Goal: Find contact information: Find contact information

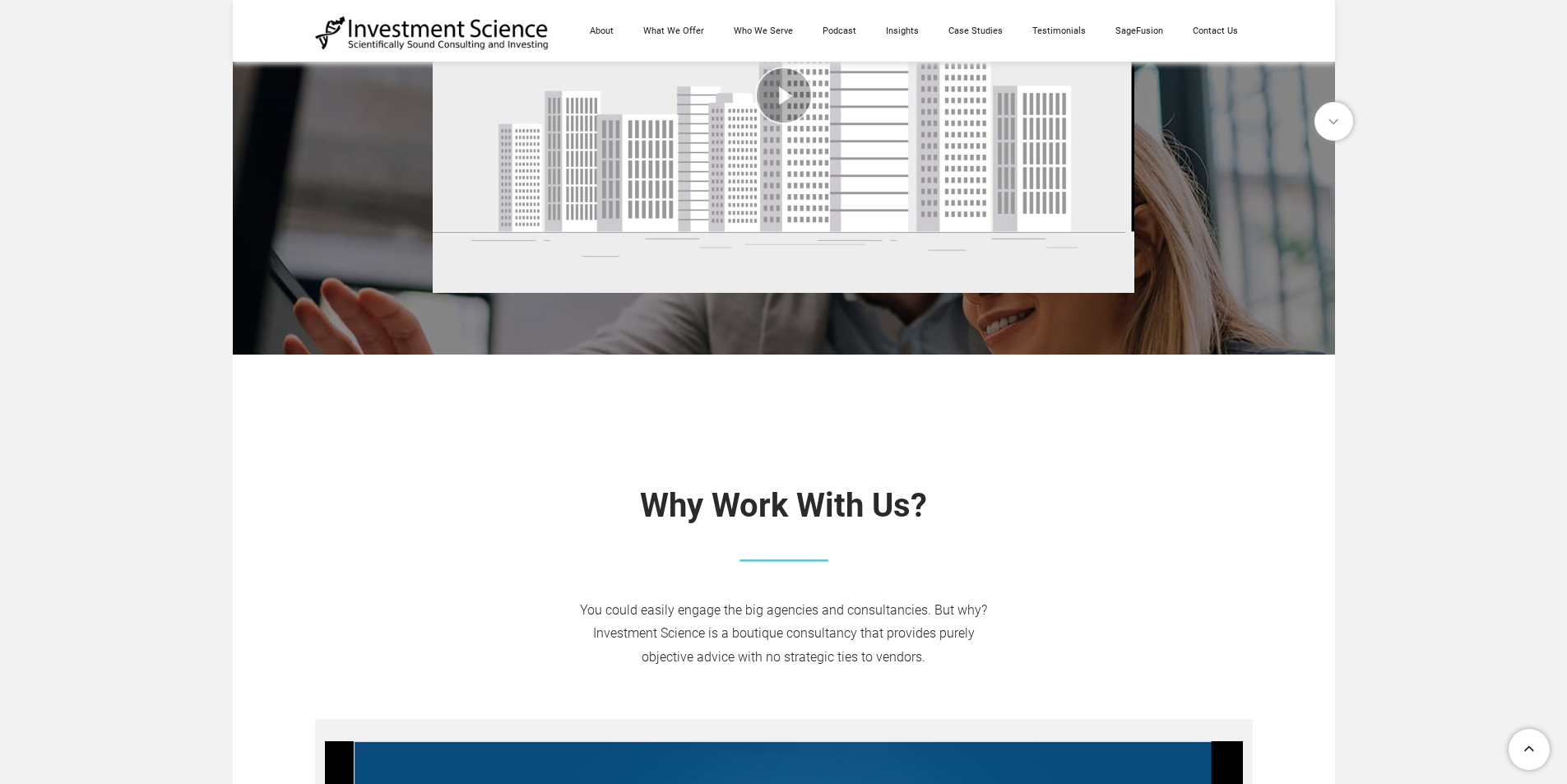
scroll to position [493, 0]
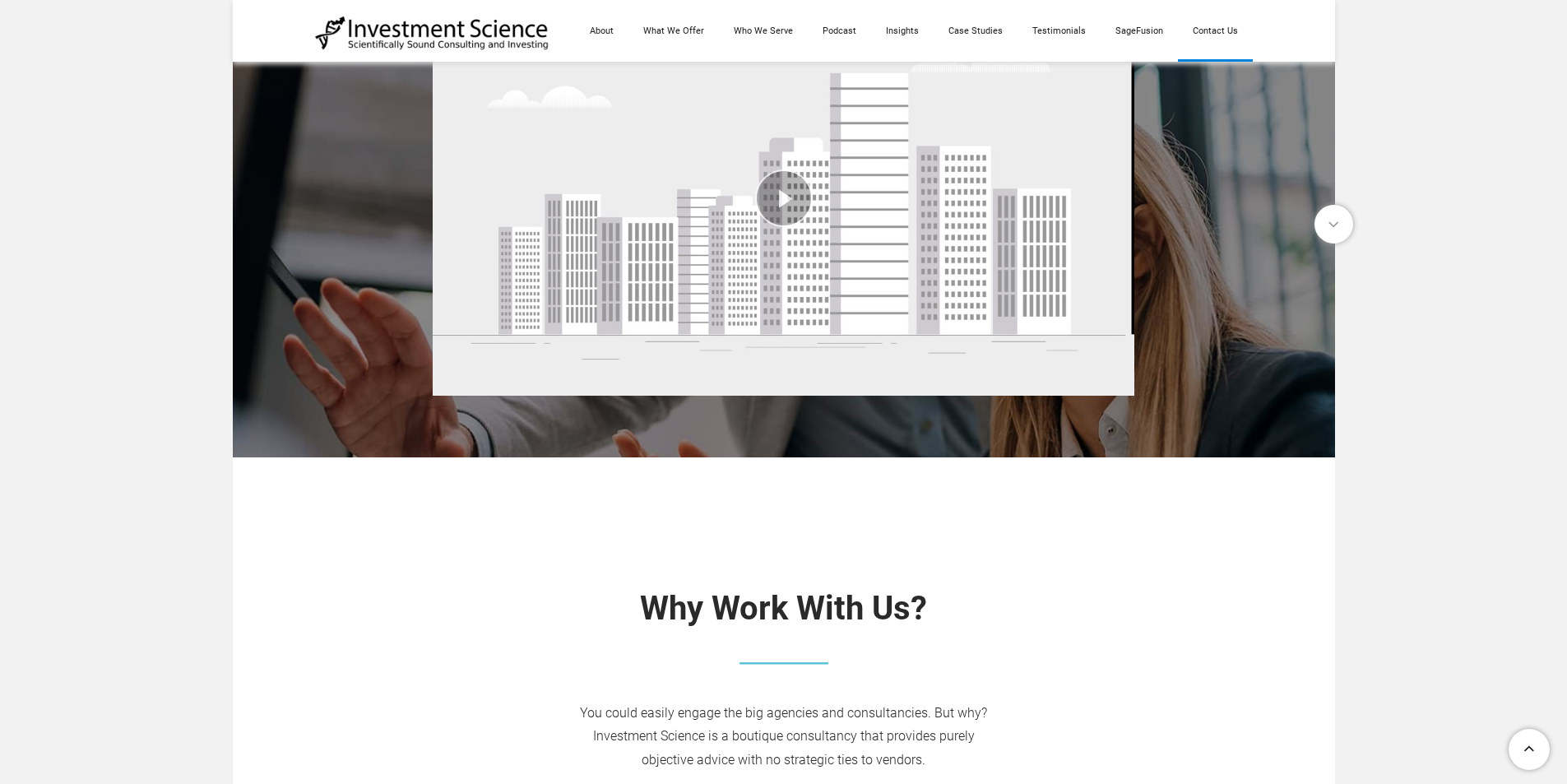
click at [1233, 35] on link "Contact Us" at bounding box center [1216, 30] width 75 height 62
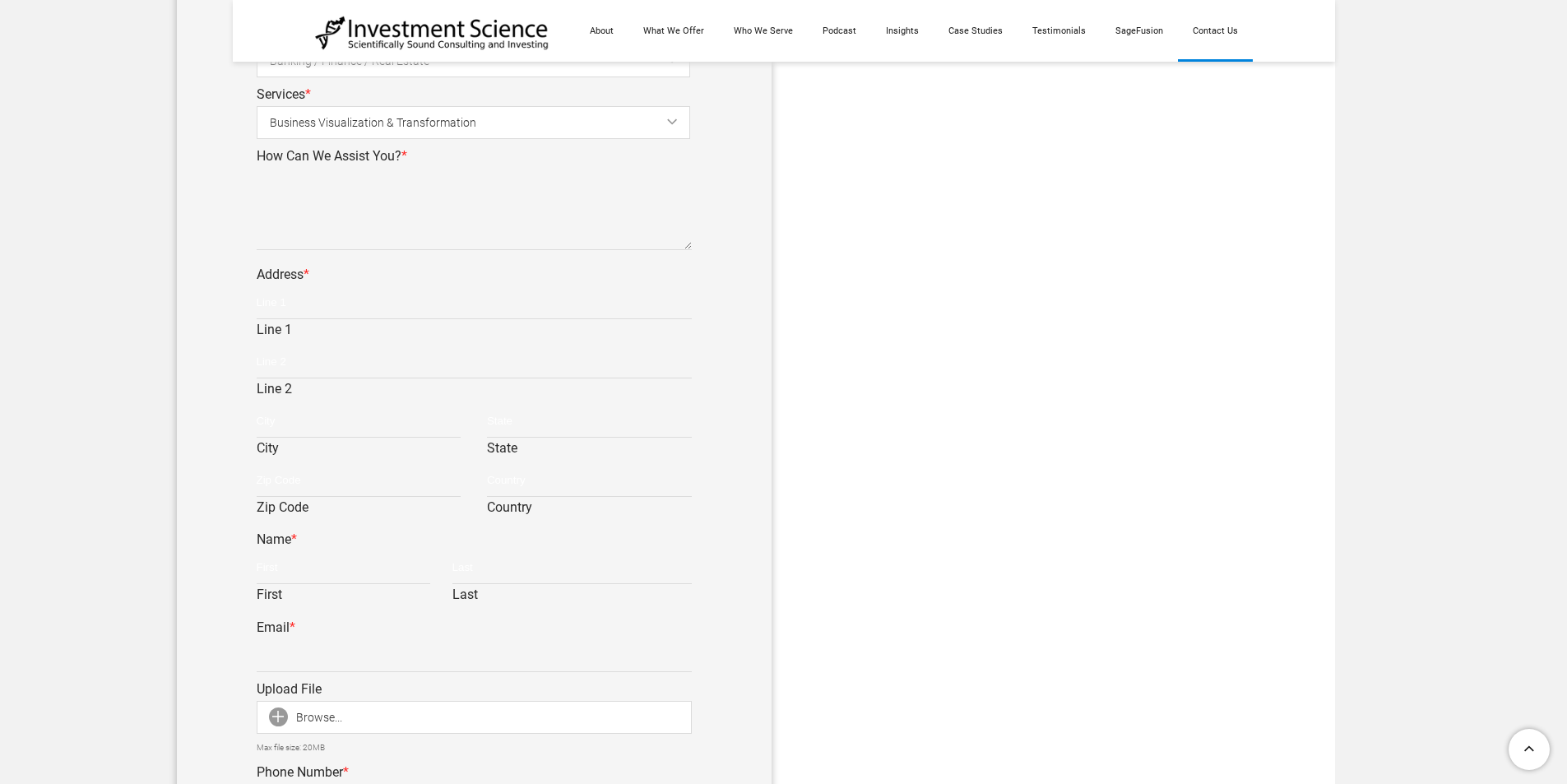
scroll to position [987, 0]
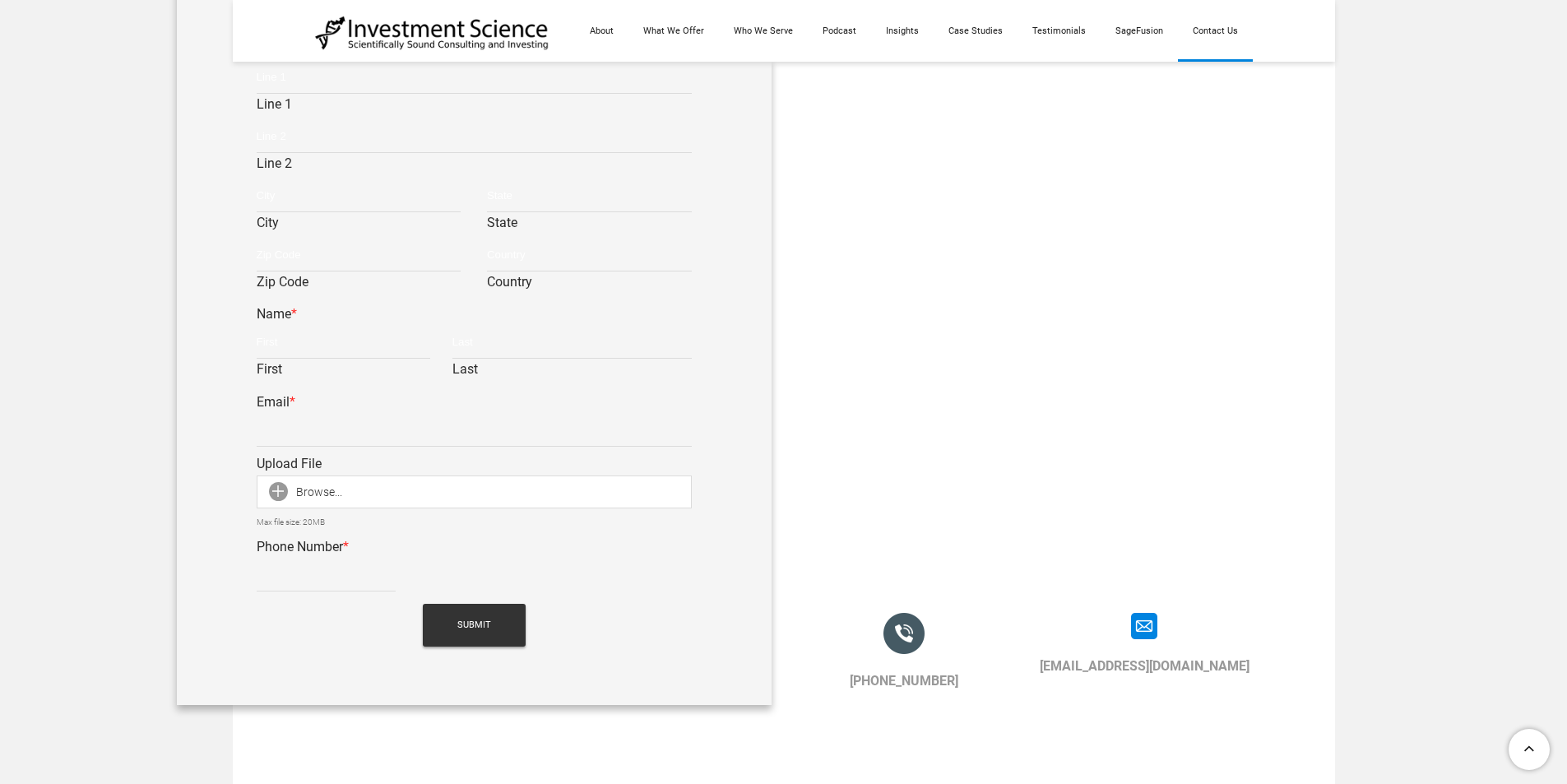
click at [66, 41] on div "​ +1 (917) 512-9523 99 Wall Street Suite 1672, New York, NY 10005​ info@investm…" at bounding box center [784, 250] width 1567 height 2475
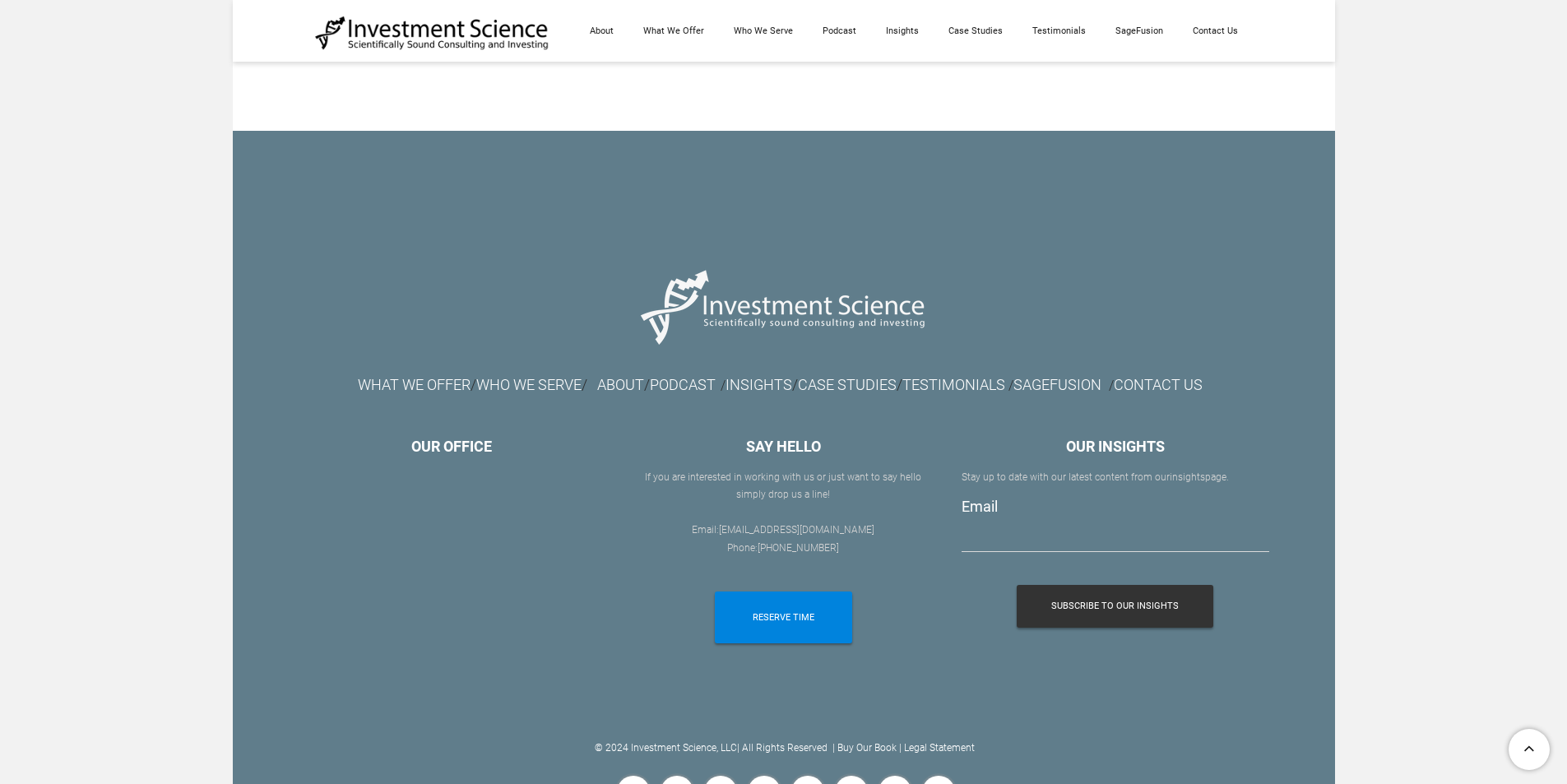
scroll to position [9293, 0]
drag, startPoint x: 854, startPoint y: 533, endPoint x: 723, endPoint y: 535, distance: 131.0
click at [731, 533] on div "If you are interested in working with us or ​just want to say hello simply drop…" at bounding box center [784, 521] width 307 height 107
click at [745, 533] on font "[EMAIL_ADDRESS][DOMAIN_NAME]" at bounding box center [797, 529] width 156 height 12
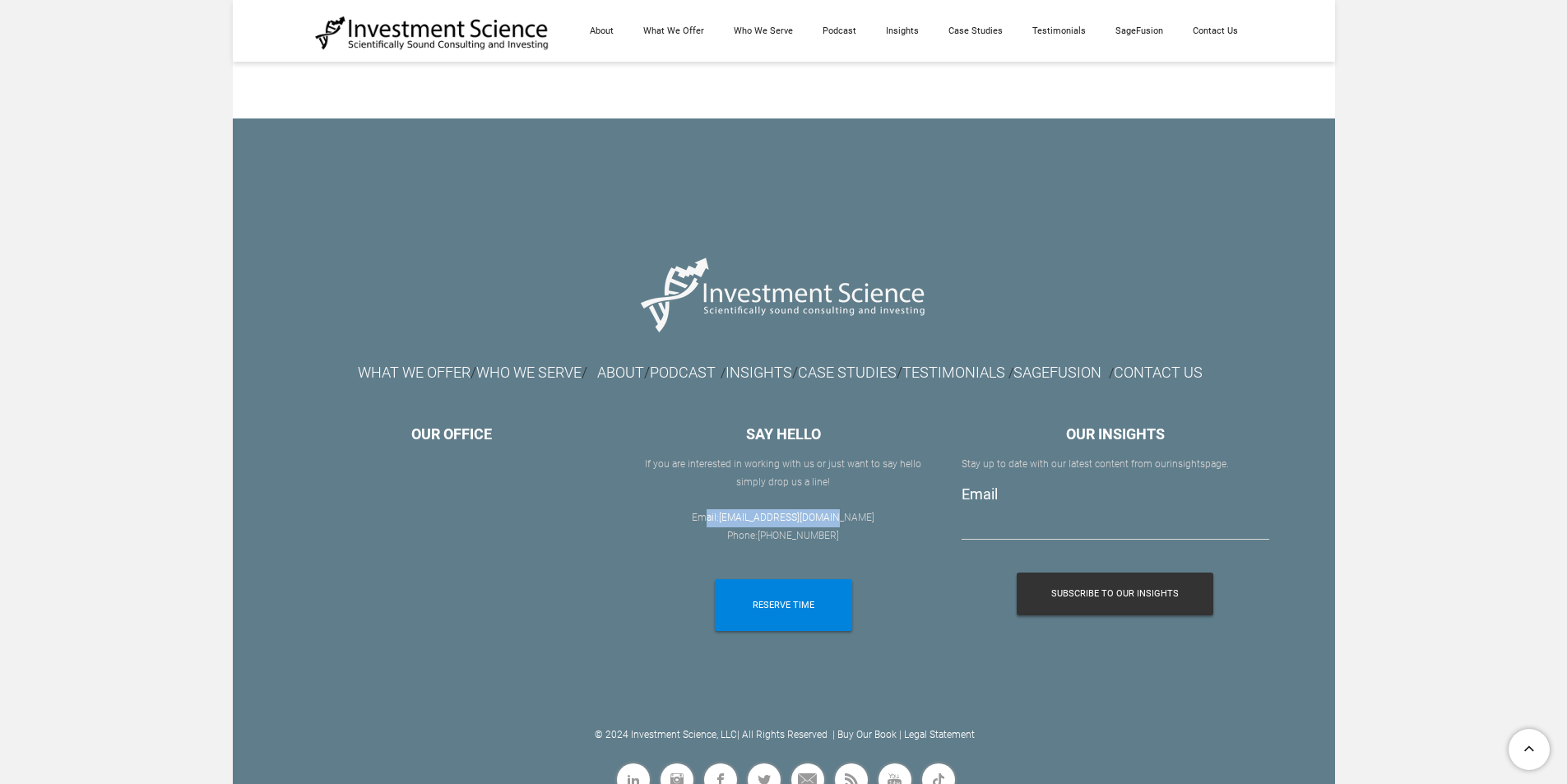
scroll to position [9279, 0]
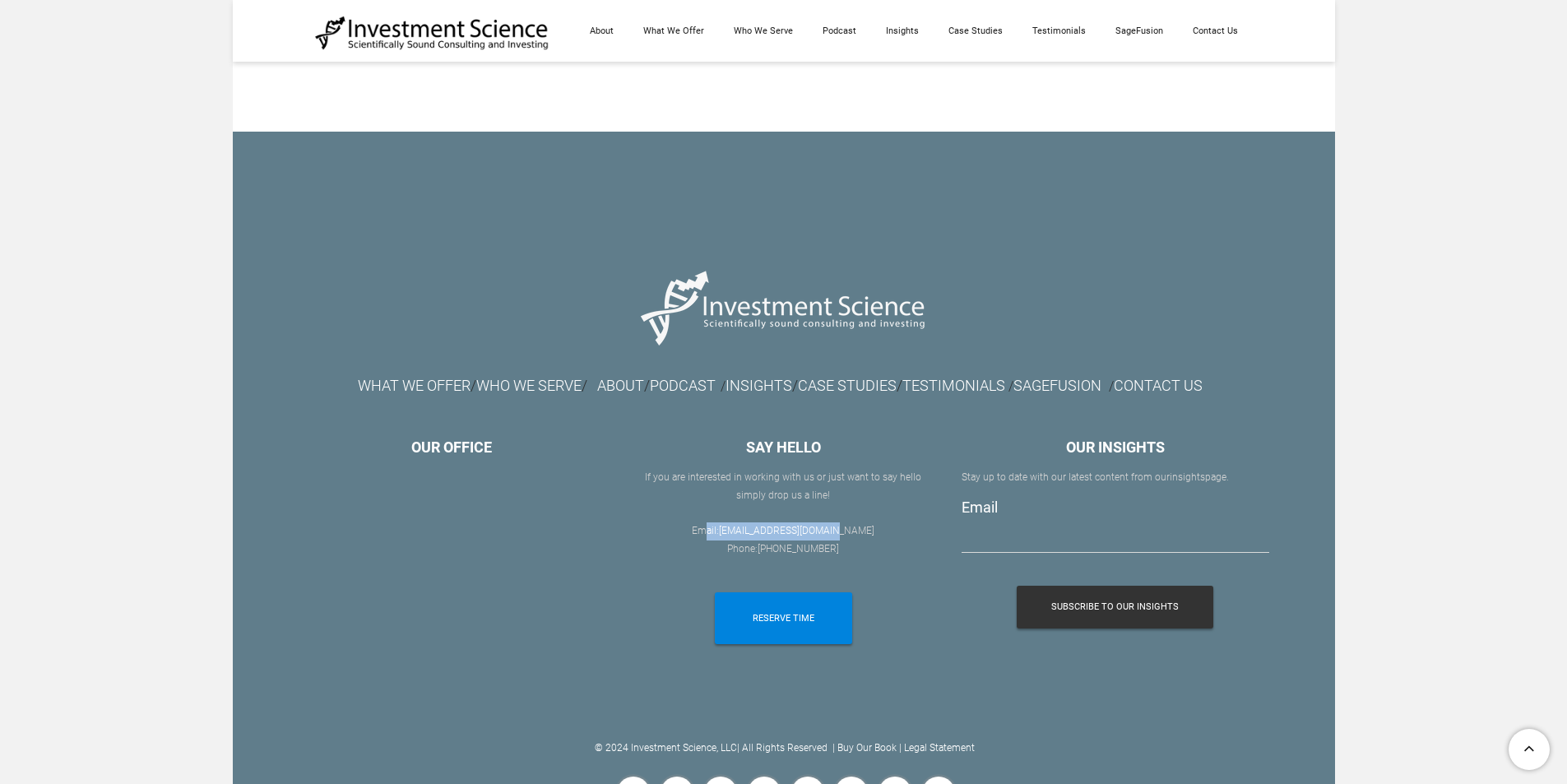
click at [865, 535] on div "If you are interested in working with us or ​just want to say hello simply drop…" at bounding box center [784, 522] width 307 height 107
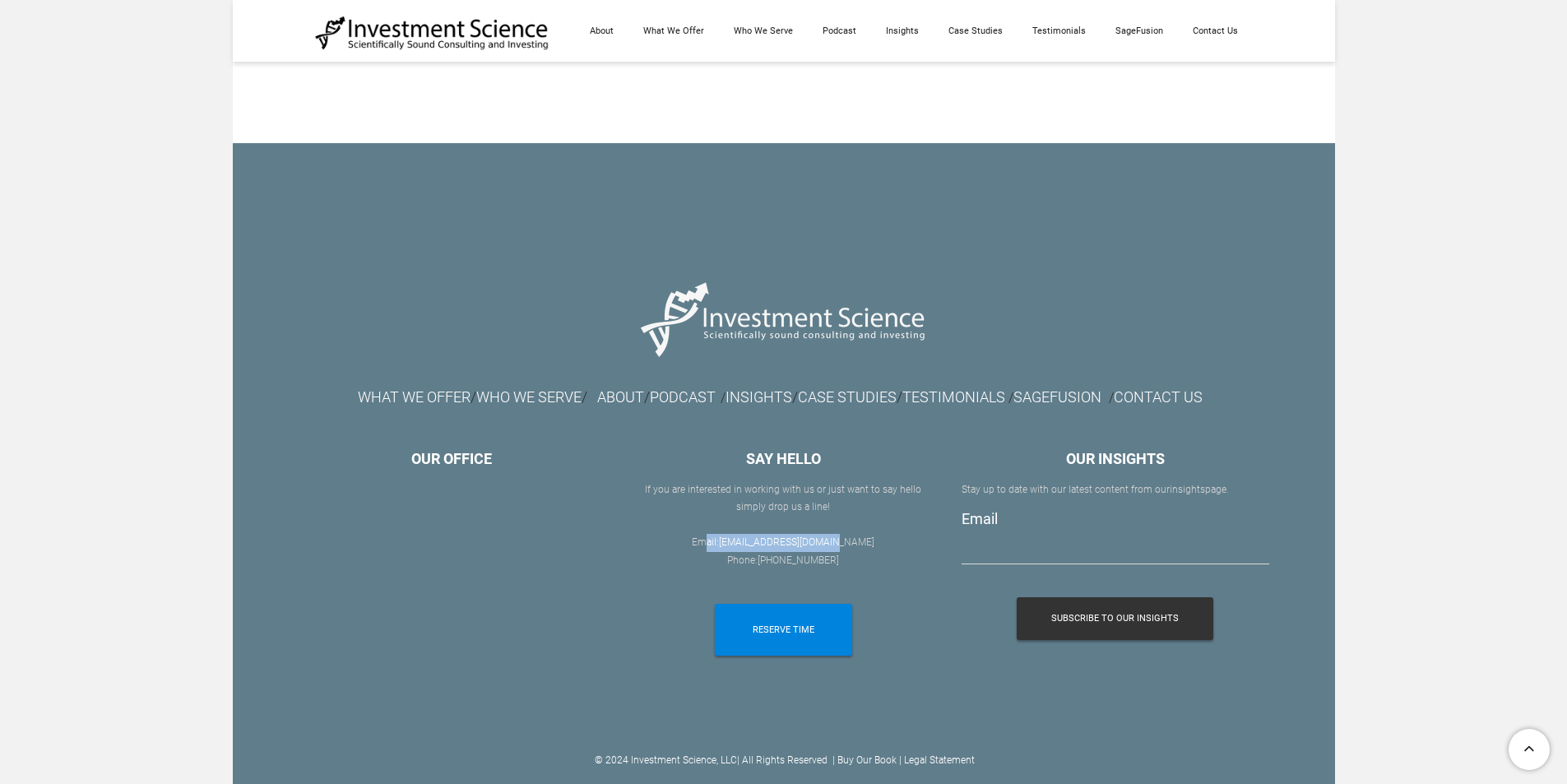
scroll to position [9292, 0]
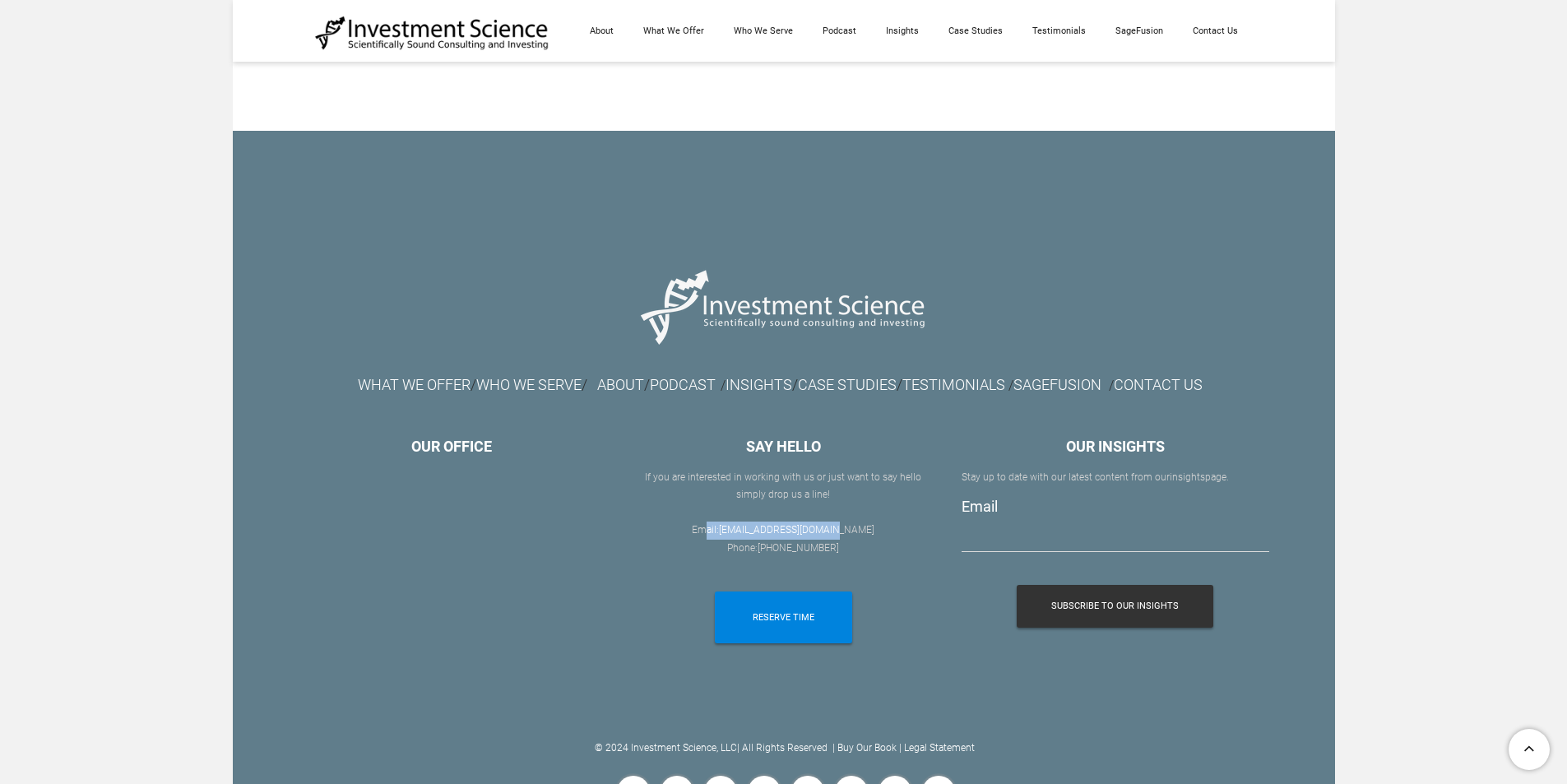
click at [859, 533] on div "If you are interested in working with us or ​just want to say hello simply drop…" at bounding box center [784, 522] width 307 height 107
click at [746, 531] on font "[EMAIL_ADDRESS][DOMAIN_NAME]" at bounding box center [797, 529] width 156 height 12
click at [849, 509] on div "If you are interested in working with us or ​just want to say hello simply drop…" at bounding box center [784, 522] width 307 height 107
drag, startPoint x: 856, startPoint y: 533, endPoint x: 742, endPoint y: 534, distance: 114.0
click at [742, 534] on div "If you are interested in working with us or ​just want to say hello simply drop…" at bounding box center [784, 522] width 307 height 107
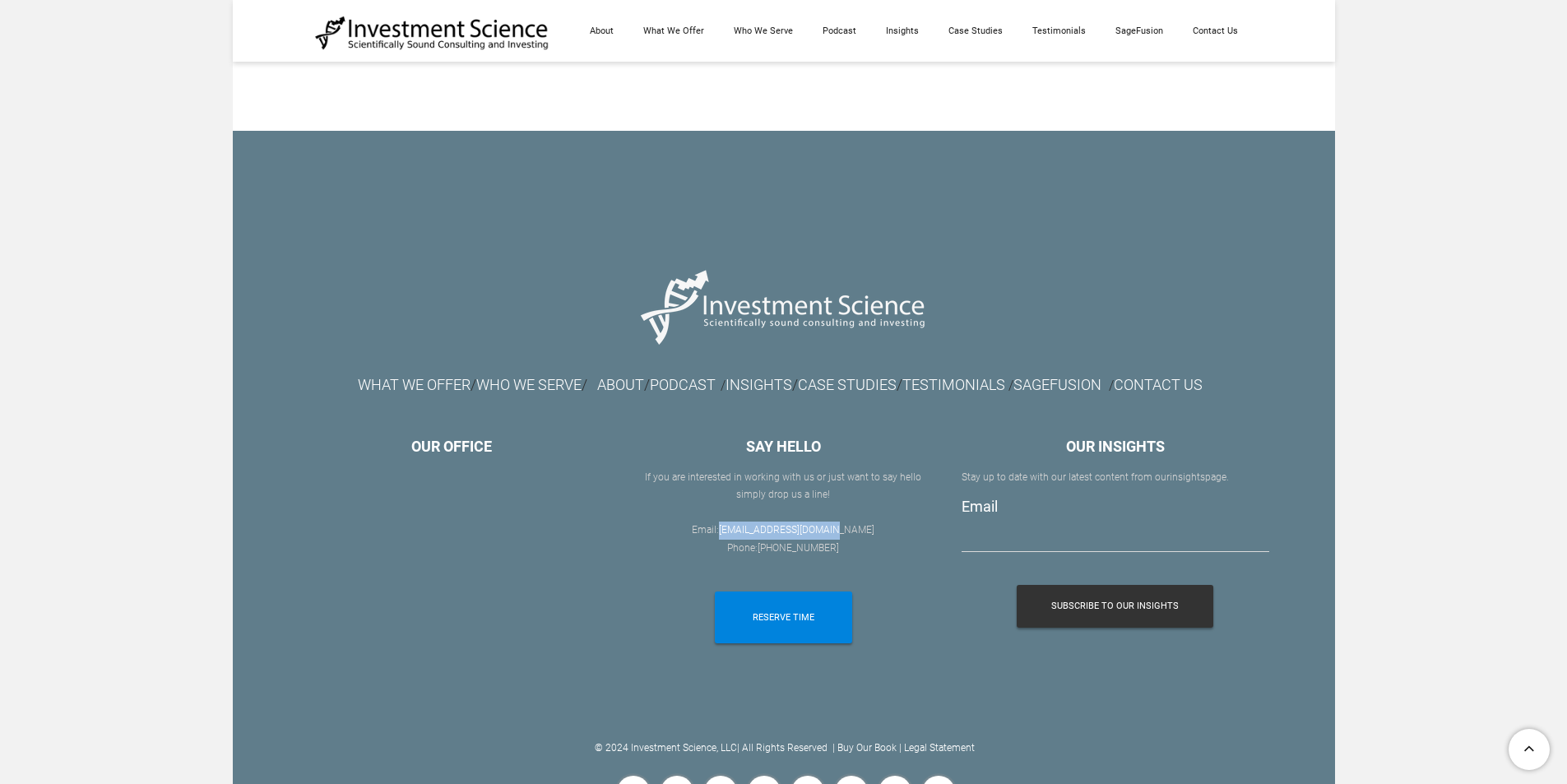
click at [742, 534] on font "Email: [EMAIL_ADDRESS][DOMAIN_NAME] Phone: ​ [PHONE_NUMBER] ​" at bounding box center [784, 538] width 183 height 30
click at [845, 513] on div "If you are interested in working with us or ​just want to say hello simply drop…" at bounding box center [784, 522] width 307 height 107
drag, startPoint x: 859, startPoint y: 532, endPoint x: 743, endPoint y: 533, distance: 116.0
click at [743, 533] on div "If you are interested in working with us or ​just want to say hello simply drop…" at bounding box center [784, 522] width 307 height 107
copy font "[EMAIL_ADDRESS][DOMAIN_NAME]"
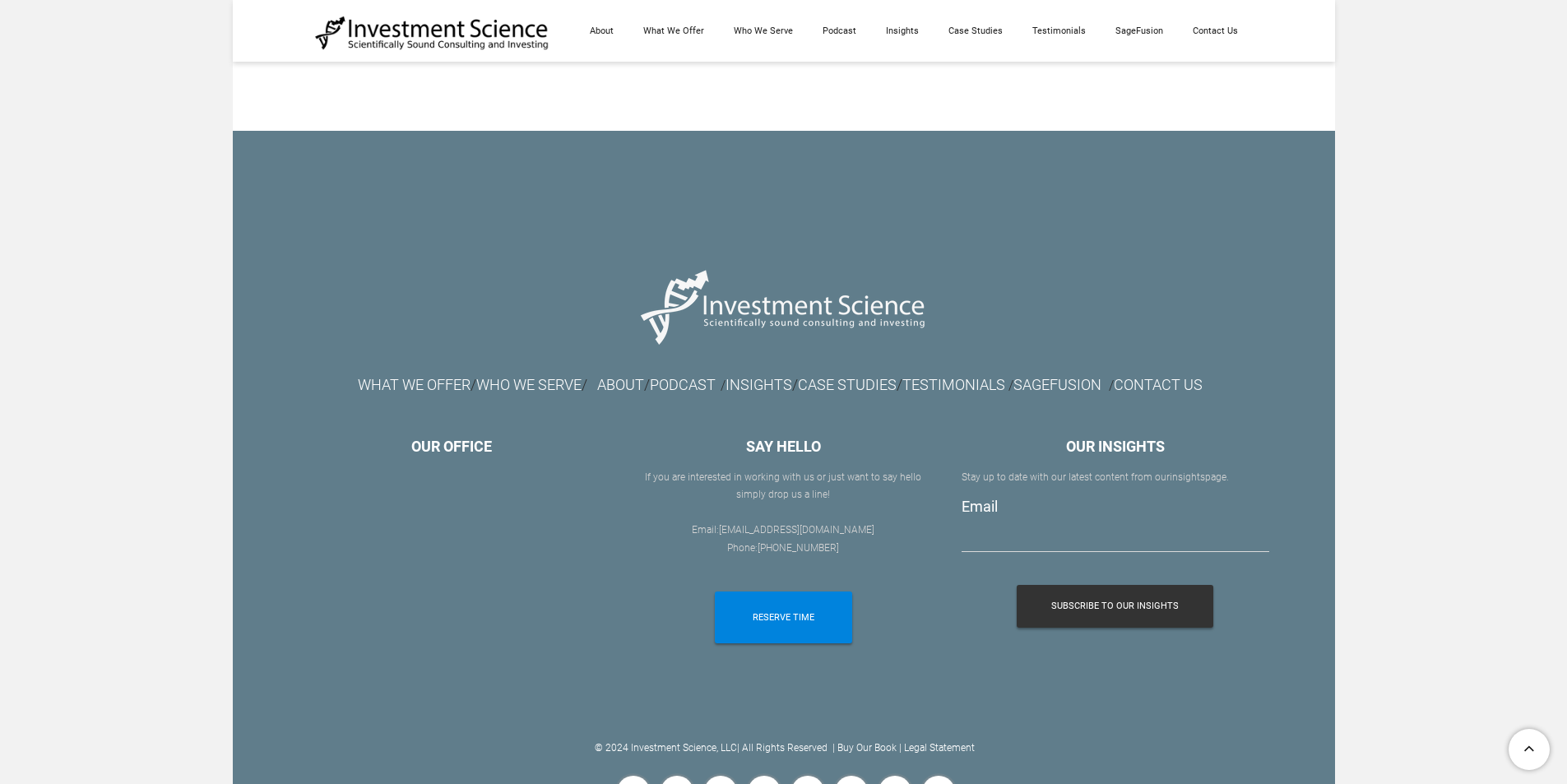
click at [918, 451] on div "SAY HELLO" at bounding box center [784, 446] width 307 height 26
